Goal: Task Accomplishment & Management: Manage account settings

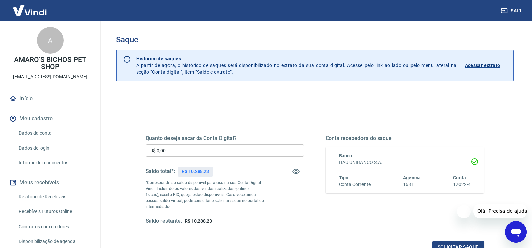
click at [219, 150] on input "R$ 0,00" at bounding box center [225, 150] width 158 height 12
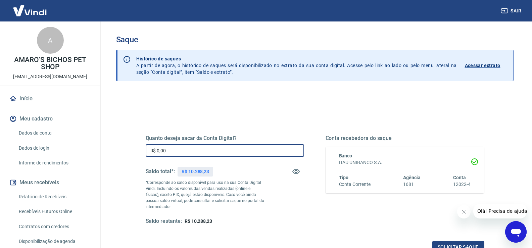
drag, startPoint x: 219, startPoint y: 150, endPoint x: 115, endPoint y: 152, distance: 103.4
click at [115, 152] on div "Saque Histórico de saques A partir de agora, o histórico de saques será disponi…" at bounding box center [315, 152] width 414 height 262
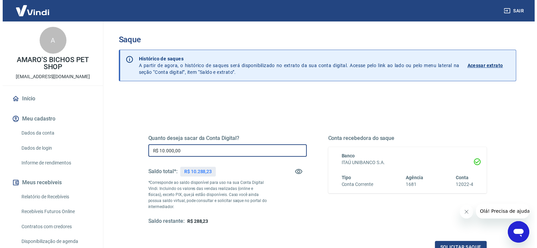
scroll to position [45, 0]
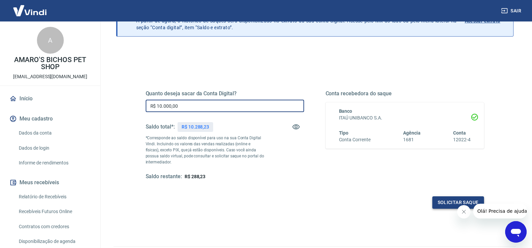
type input "R$ 10.000,00"
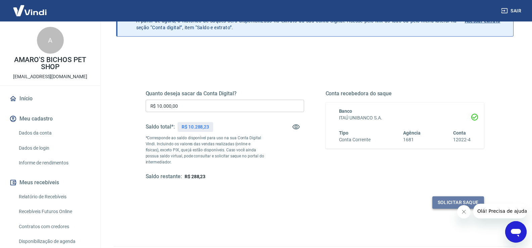
click at [443, 204] on button "Solicitar saque" at bounding box center [458, 202] width 52 height 12
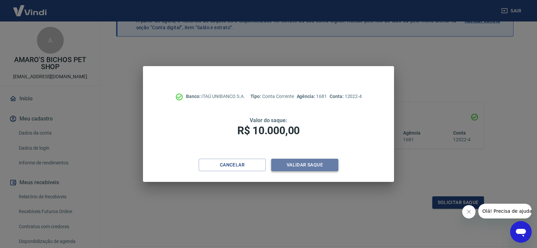
click at [311, 166] on button "Validar saque" at bounding box center [304, 165] width 67 height 12
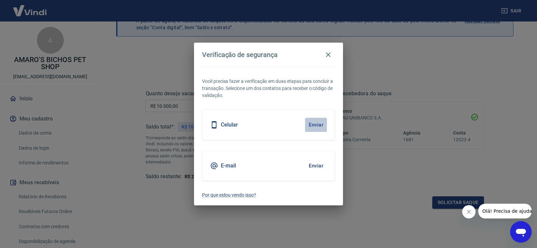
click at [316, 125] on button "Enviar" at bounding box center [316, 125] width 22 height 14
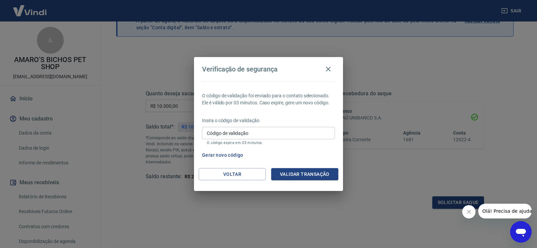
click at [317, 131] on input "Código de validação" at bounding box center [268, 133] width 133 height 12
type input "902596"
click at [309, 174] on button "Validar transação" at bounding box center [304, 174] width 67 height 12
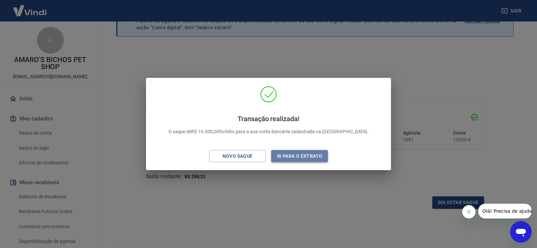
click at [300, 159] on button "Ir para o extrato" at bounding box center [299, 156] width 57 height 12
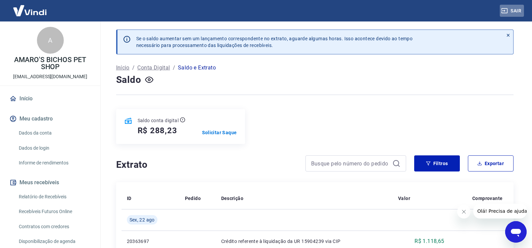
click at [514, 12] on button "Sair" at bounding box center [512, 11] width 24 height 12
